Goal: Complete application form

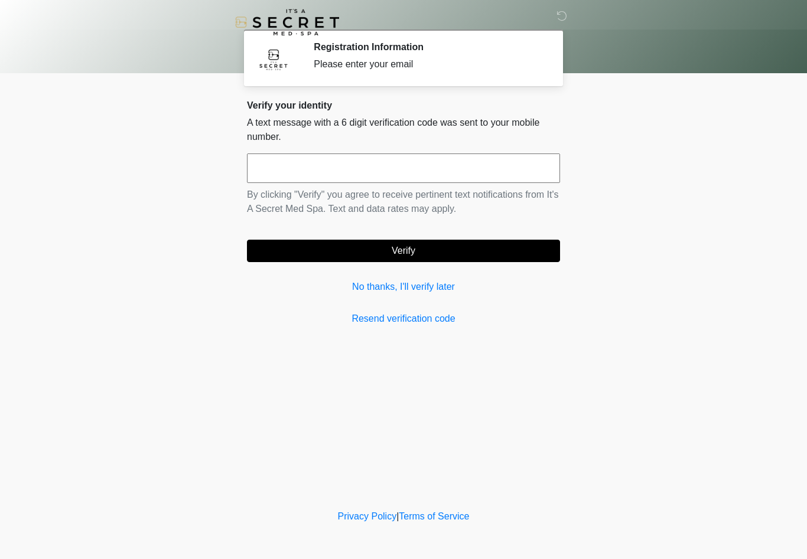
scroll to position [1, 0]
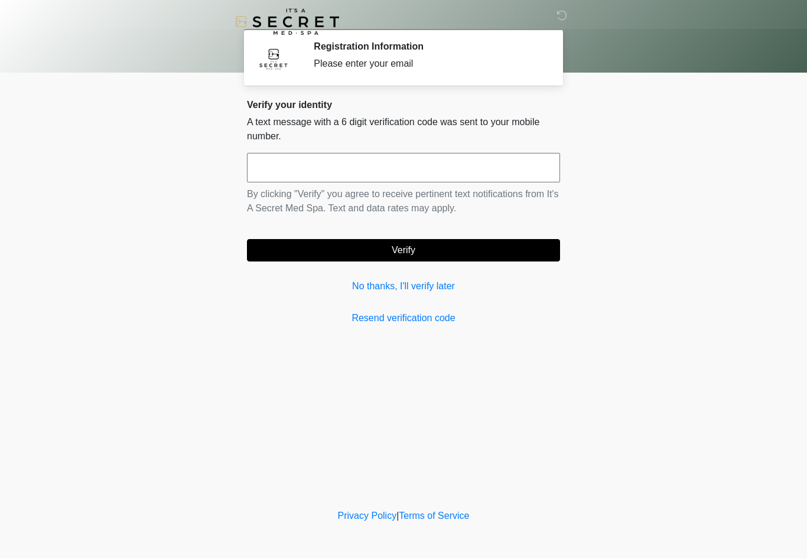
click at [435, 289] on link "No thanks, I'll verify later" at bounding box center [403, 287] width 313 height 14
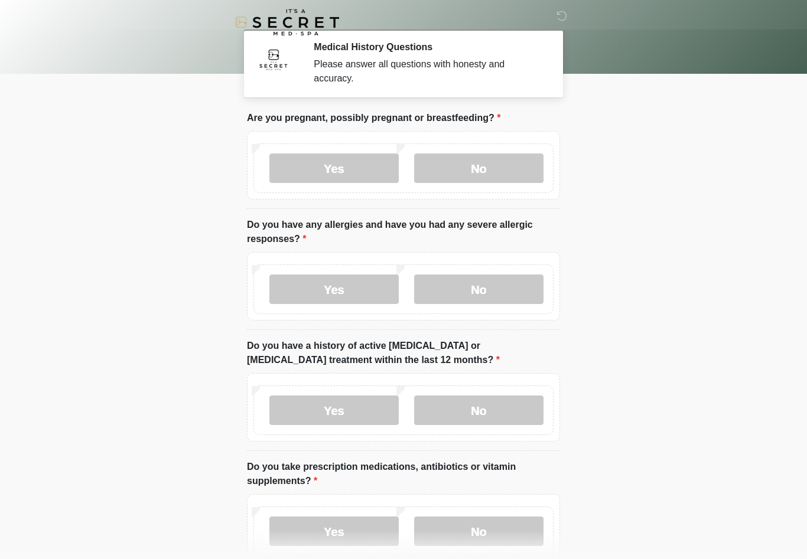
click at [505, 162] on label "No" at bounding box center [478, 169] width 129 height 30
click at [487, 299] on label "No" at bounding box center [478, 290] width 129 height 30
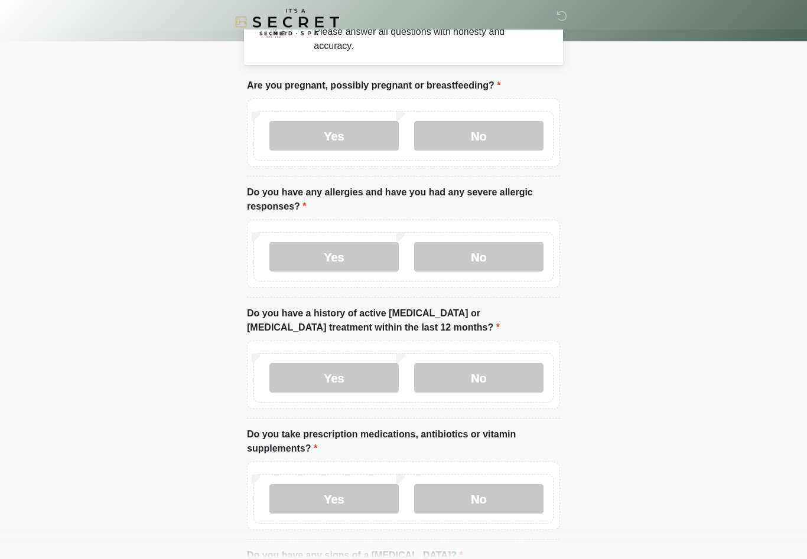
scroll to position [32, 0]
click at [497, 385] on label "No" at bounding box center [478, 378] width 129 height 30
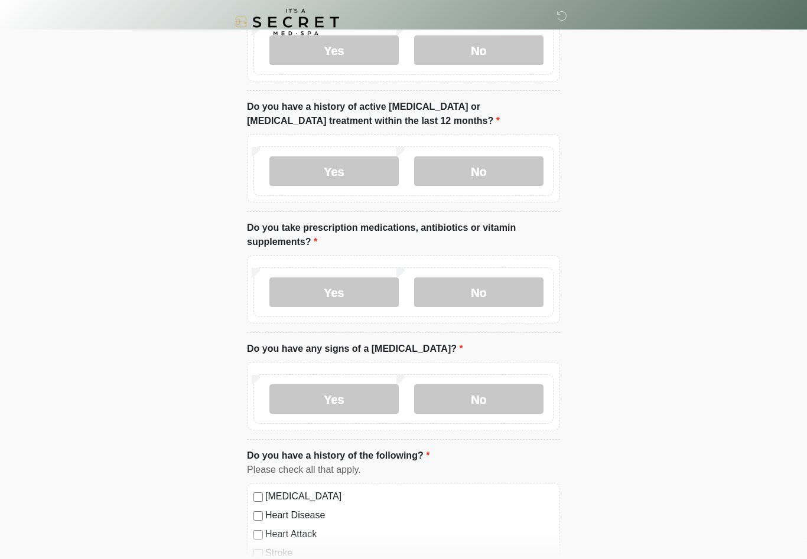
scroll to position [239, 0]
click at [507, 297] on label "No" at bounding box center [478, 293] width 129 height 30
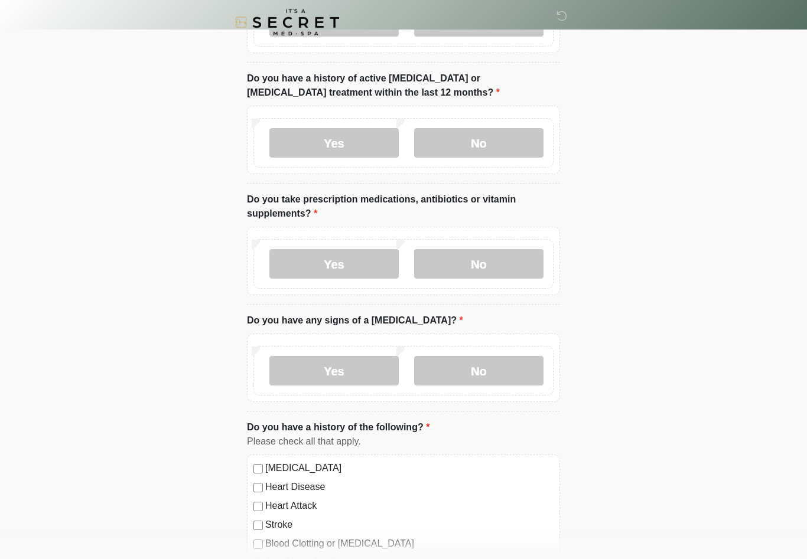
scroll to position [278, 0]
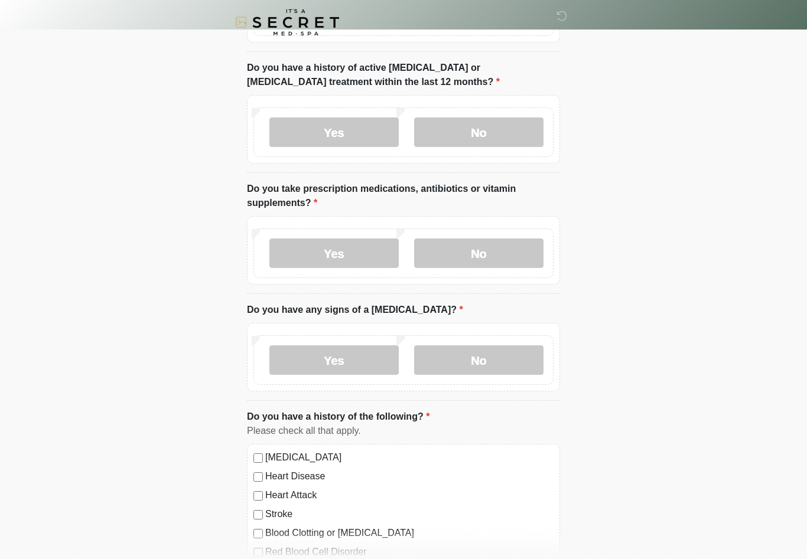
click at [510, 364] on label "No" at bounding box center [478, 361] width 129 height 30
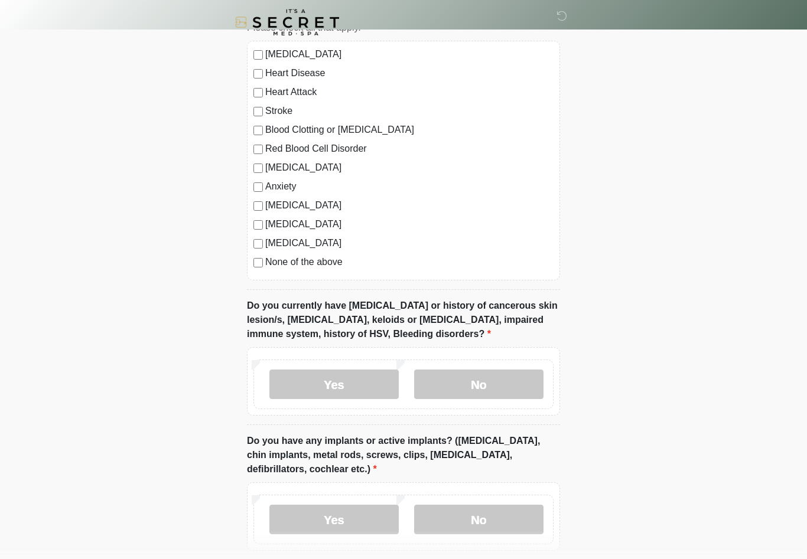
scroll to position [769, 0]
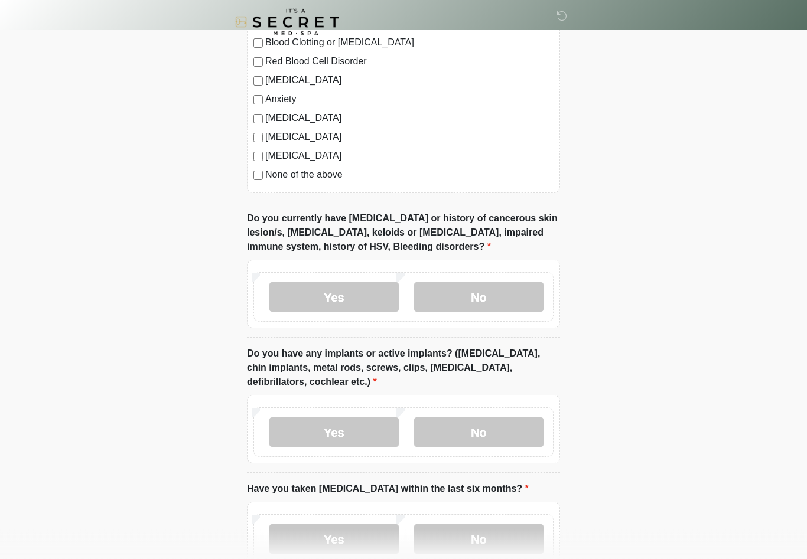
click at [491, 298] on label "No" at bounding box center [478, 298] width 129 height 30
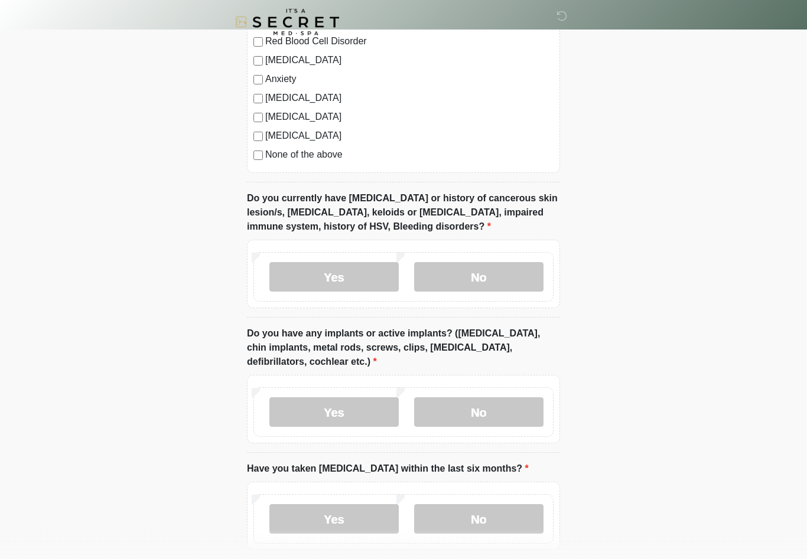
scroll to position [864, 0]
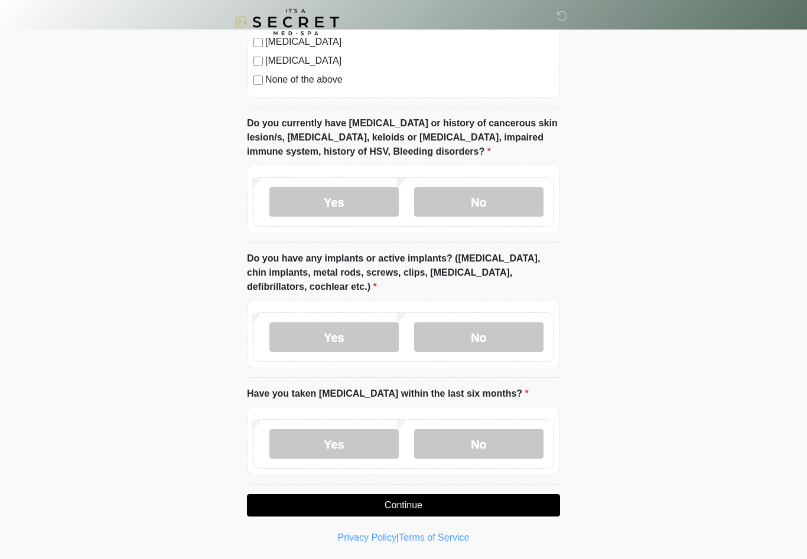
click at [507, 333] on label "No" at bounding box center [478, 338] width 129 height 30
click at [487, 438] on label "No" at bounding box center [478, 445] width 129 height 30
click at [463, 506] on button "Continue" at bounding box center [403, 506] width 313 height 22
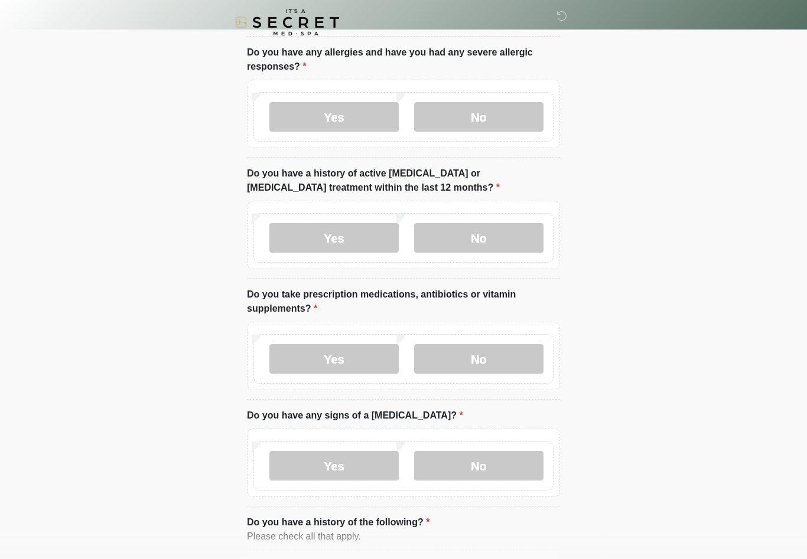
scroll to position [0, 0]
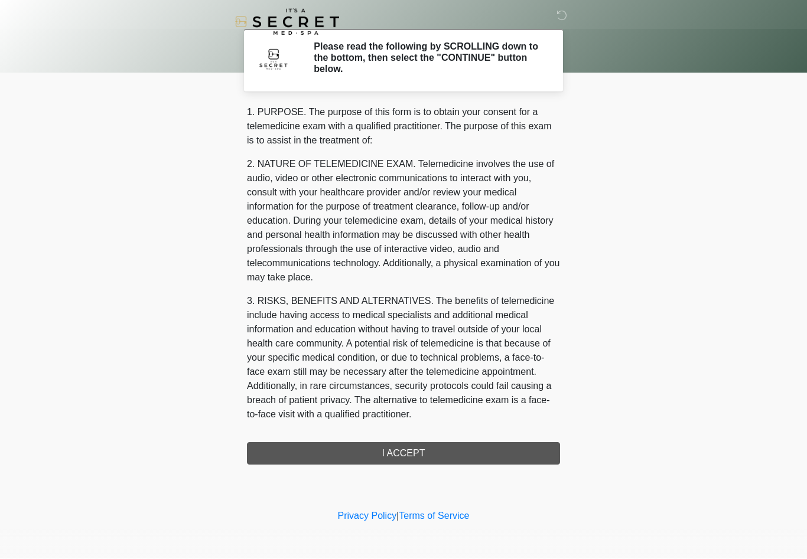
click at [466, 453] on div "1. PURPOSE. The purpose of this form is to obtain your consent for a telemedici…" at bounding box center [403, 286] width 313 height 360
click at [453, 451] on div "1. PURPOSE. The purpose of this form is to obtain your consent for a telemedici…" at bounding box center [403, 286] width 313 height 360
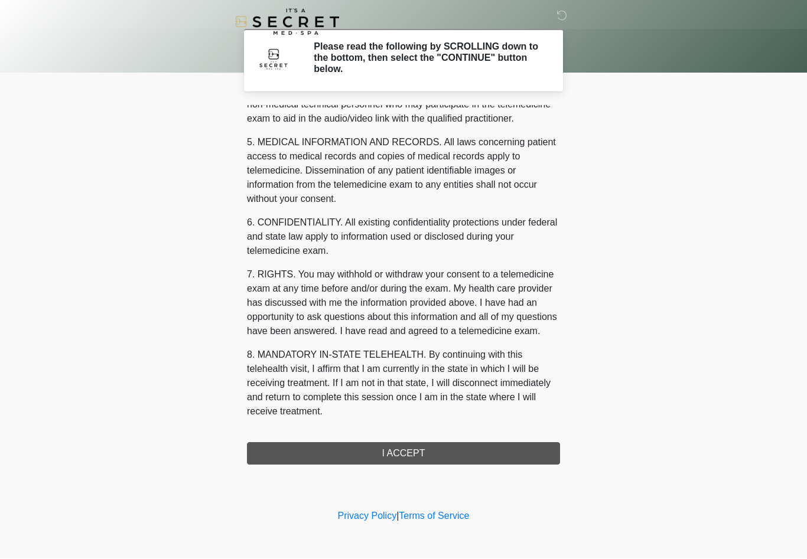
click at [405, 451] on div "1. PURPOSE. The purpose of this form is to obtain your consent for a telemedici…" at bounding box center [403, 286] width 313 height 360
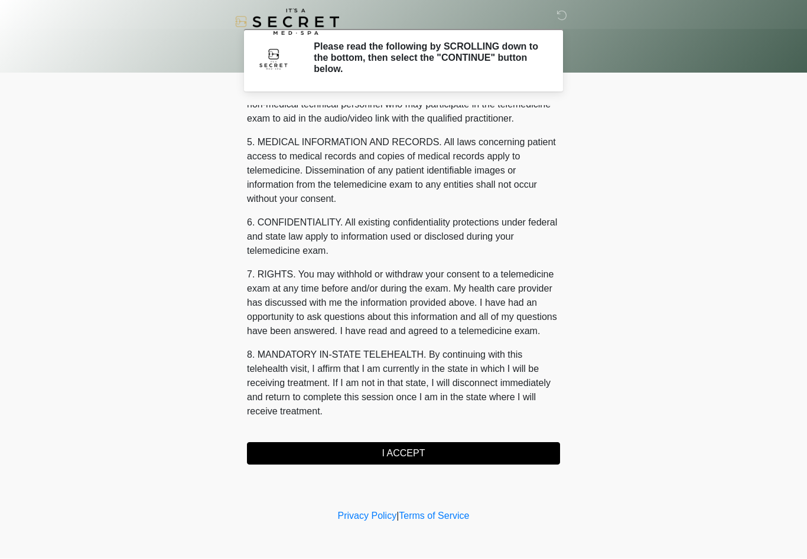
click at [413, 450] on button "I ACCEPT" at bounding box center [403, 454] width 313 height 22
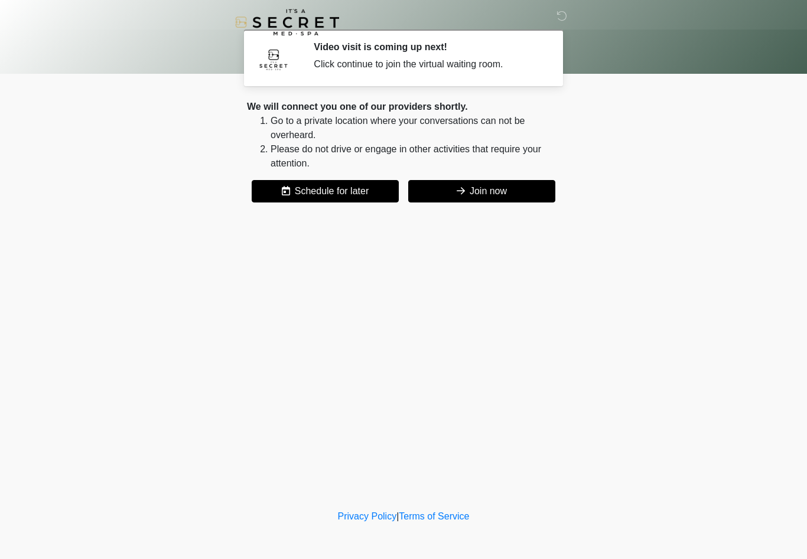
click at [502, 191] on button "Join now" at bounding box center [481, 191] width 147 height 22
